Goal: Task Accomplishment & Management: Complete application form

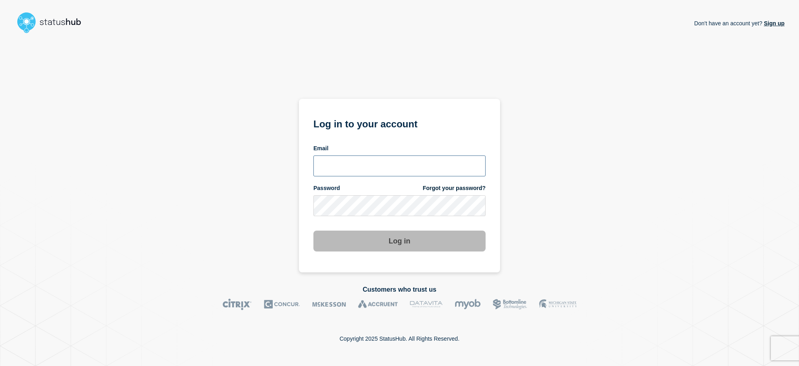
click at [345, 165] on input "email input" at bounding box center [399, 166] width 172 height 21
type input "[EMAIL_ADDRESS][DOMAIN_NAME]"
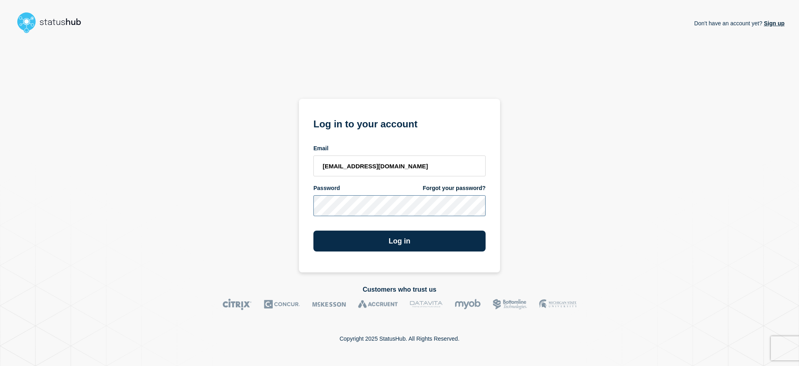
click at [313, 231] on button "Log in" at bounding box center [399, 241] width 172 height 21
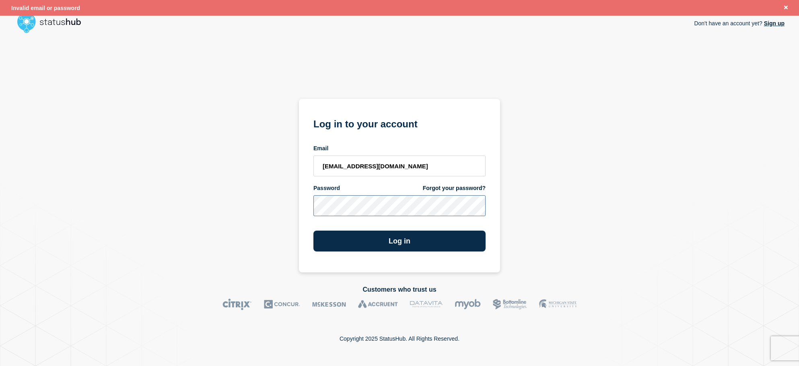
click at [313, 231] on button "Log in" at bounding box center [399, 241] width 172 height 21
click at [468, 186] on link "Forgot your password?" at bounding box center [454, 189] width 63 height 8
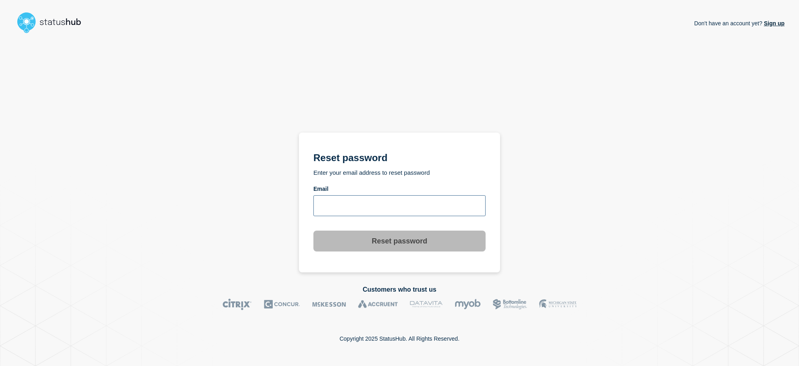
click at [424, 210] on input "email input" at bounding box center [399, 205] width 172 height 21
type input "[EMAIL_ADDRESS][DOMAIN_NAME]"
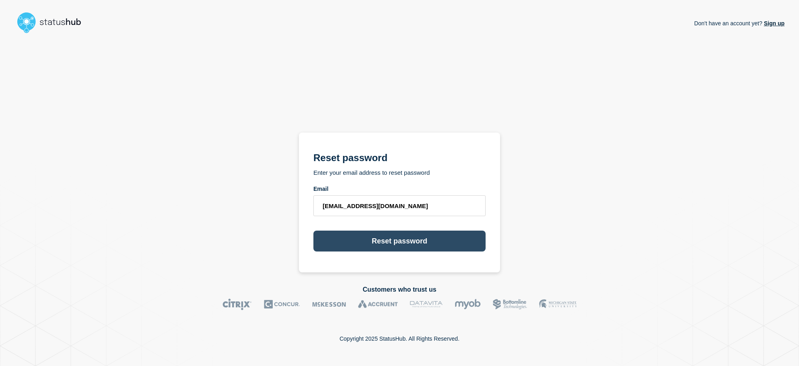
click at [387, 238] on button "Reset password" at bounding box center [399, 241] width 172 height 21
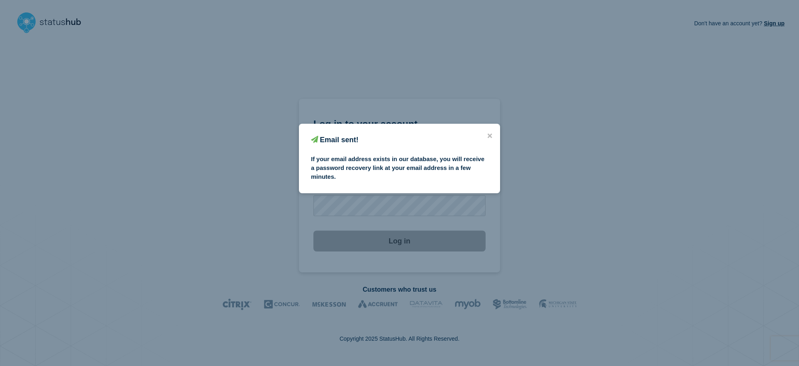
click at [490, 136] on icon "close button" at bounding box center [490, 136] width 4 height 4
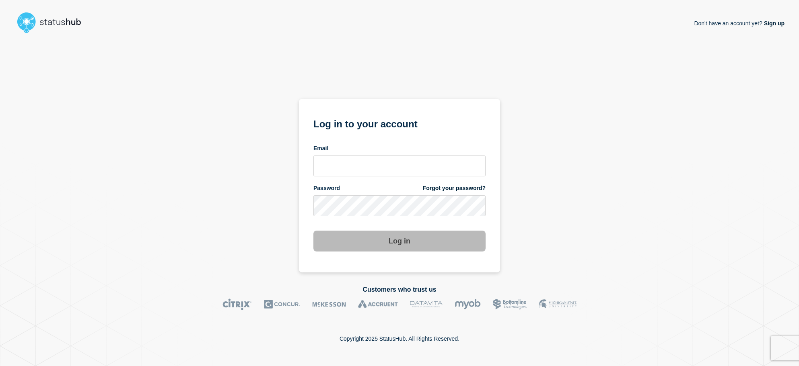
click at [178, 87] on div "Don't have an account yet? Sign up Log in to your account Email Password Forgot…" at bounding box center [399, 155] width 770 height 236
click at [459, 160] on input "email input" at bounding box center [399, 166] width 172 height 21
type input "[EMAIL_ADDRESS][DOMAIN_NAME]"
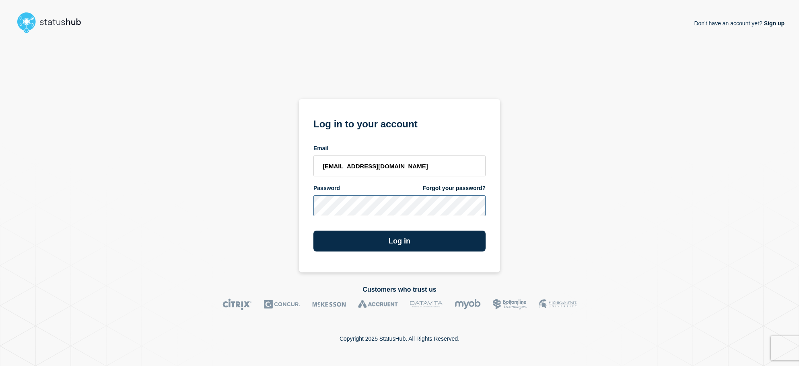
click at [313, 231] on button "Log in" at bounding box center [399, 241] width 172 height 21
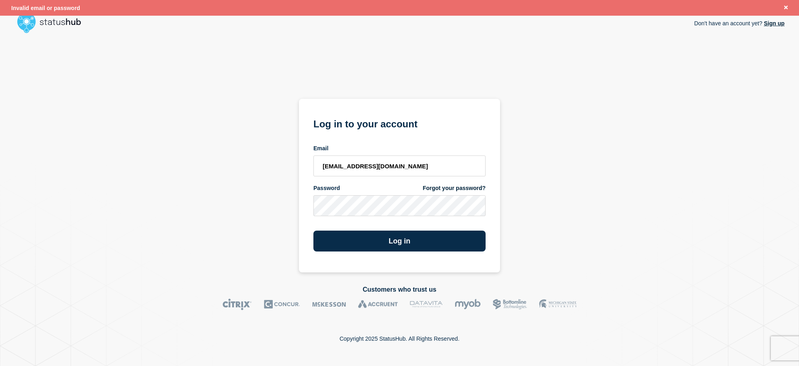
click at [776, 25] on link "Sign up" at bounding box center [773, 23] width 22 height 6
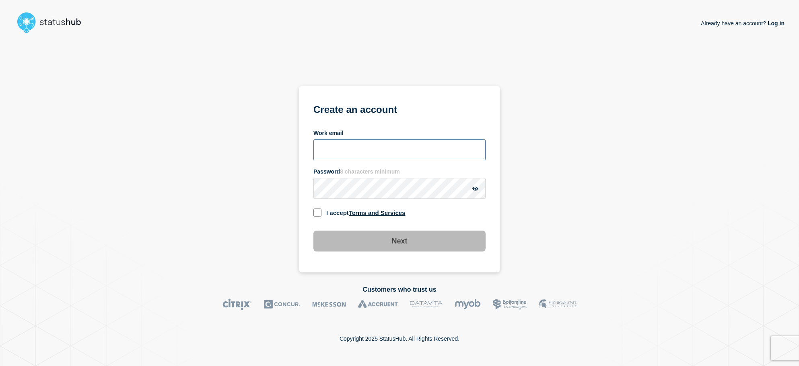
click at [362, 148] on input "Work email" at bounding box center [399, 150] width 172 height 21
type input "[EMAIL_ADDRESS][DOMAIN_NAME]"
click at [315, 209] on input "checkbox" at bounding box center [317, 213] width 8 height 8
checkbox input "true"
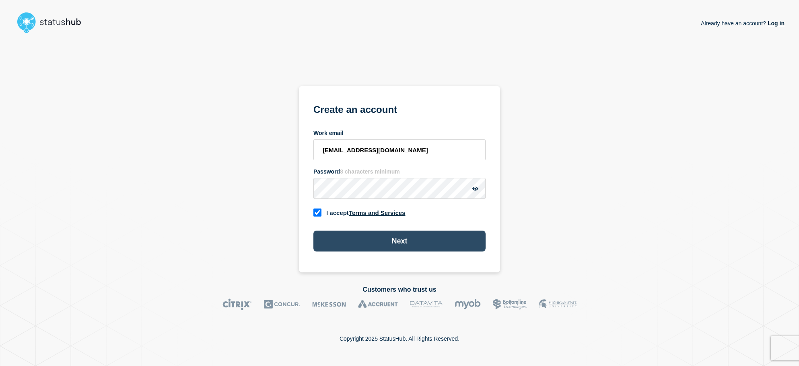
click at [389, 247] on button "Next" at bounding box center [399, 241] width 172 height 21
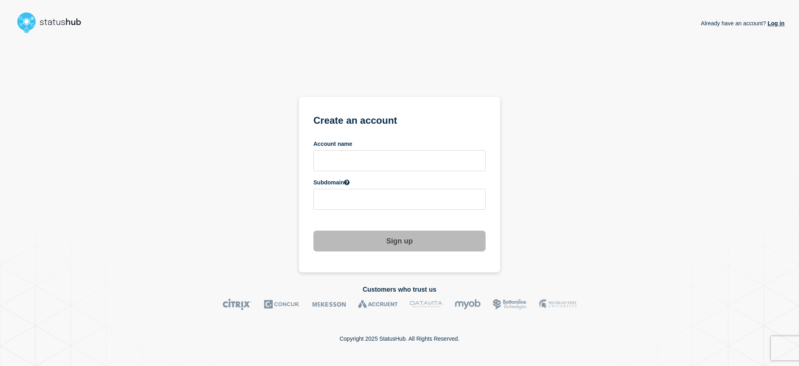
click at [630, 142] on div "Already have an account? Log in Create an account Account name Subdomain Sign up" at bounding box center [399, 155] width 770 height 236
click at [339, 161] on input "text" at bounding box center [399, 160] width 172 height 21
click at [355, 202] on input "text" at bounding box center [399, 199] width 172 height 21
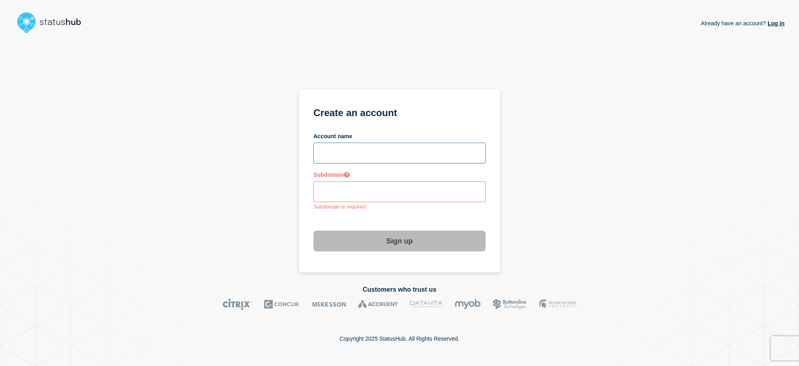
click at [371, 155] on input "text" at bounding box center [399, 153] width 172 height 21
click at [348, 188] on input "text" at bounding box center [399, 191] width 172 height 21
click at [362, 150] on input "text" at bounding box center [399, 153] width 172 height 21
click at [381, 185] on input "text" at bounding box center [399, 191] width 172 height 21
click at [387, 156] on input "text" at bounding box center [399, 153] width 172 height 21
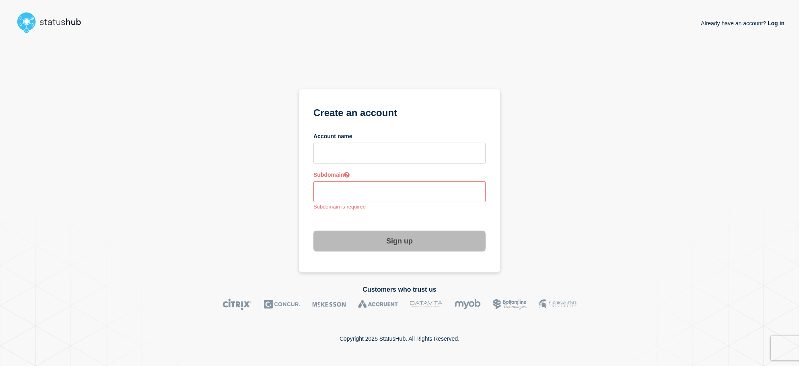
click at [373, 199] on input "text" at bounding box center [399, 191] width 172 height 21
click at [373, 154] on input "text" at bounding box center [399, 153] width 172 height 21
